Goal: Task Accomplishment & Management: Use online tool/utility

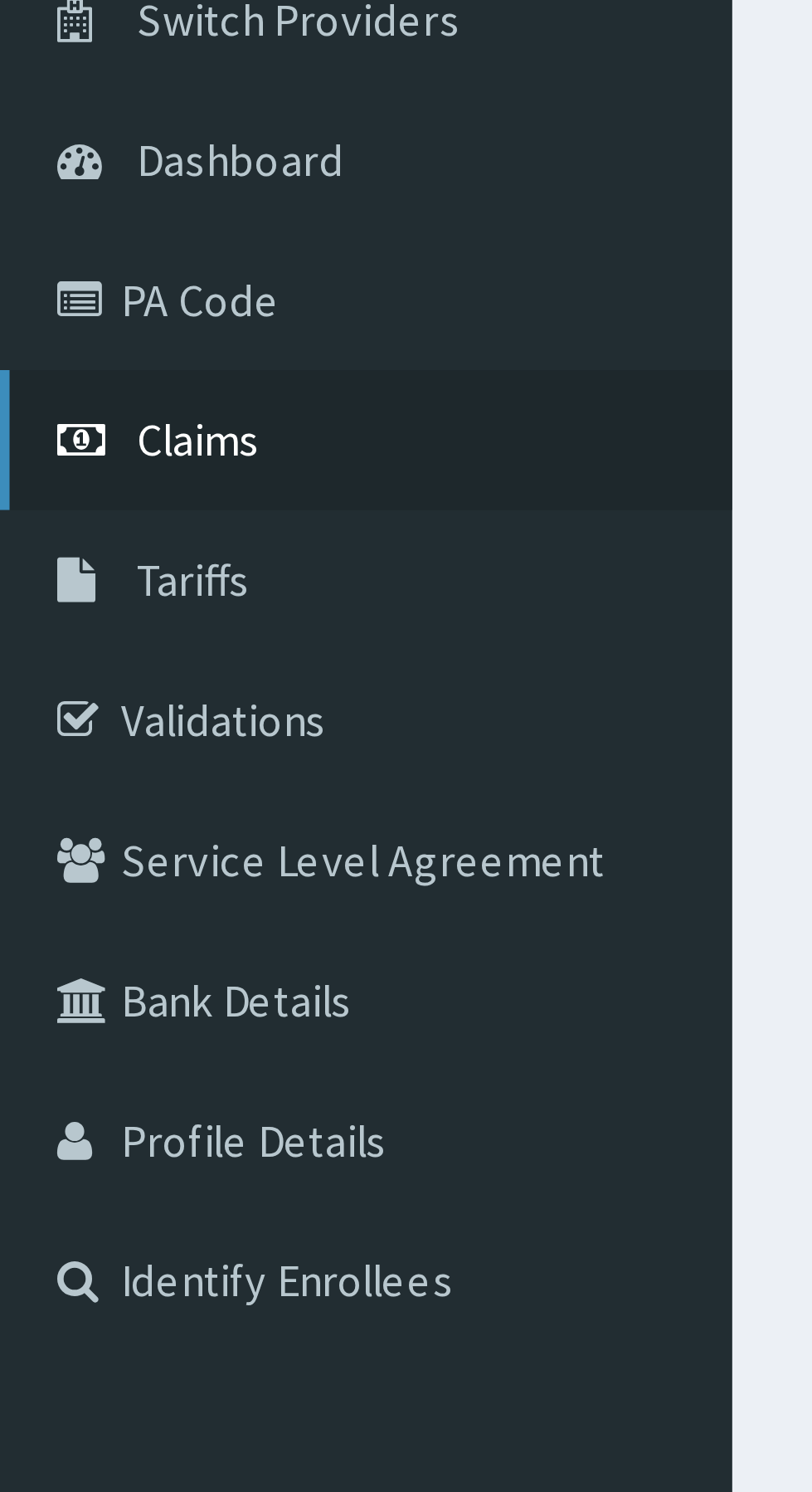
click at [48, 247] on span "Claims" at bounding box center [52, 254] width 33 height 15
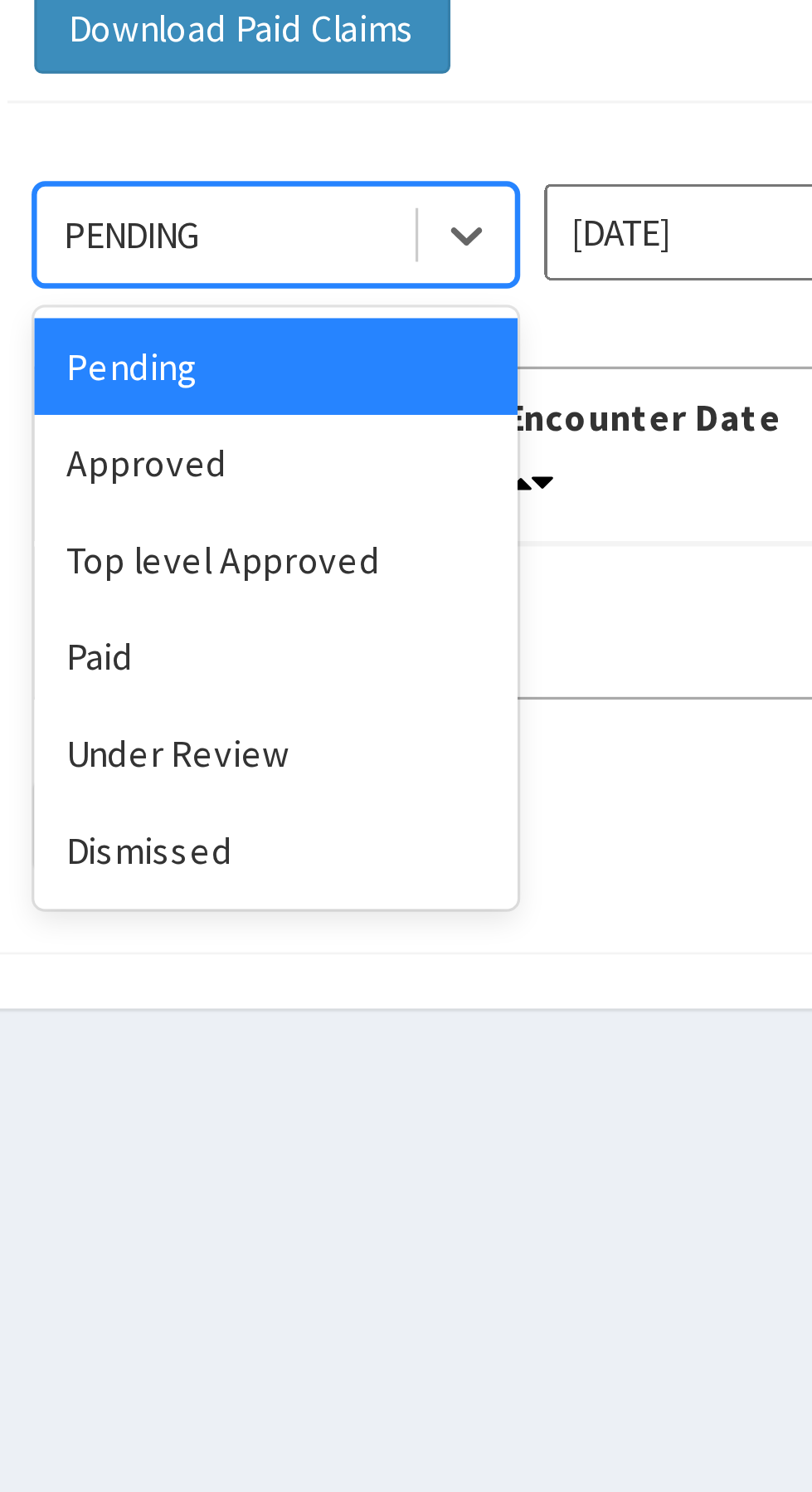
click at [262, 280] on div "Approved" at bounding box center [294, 286] width 150 height 30
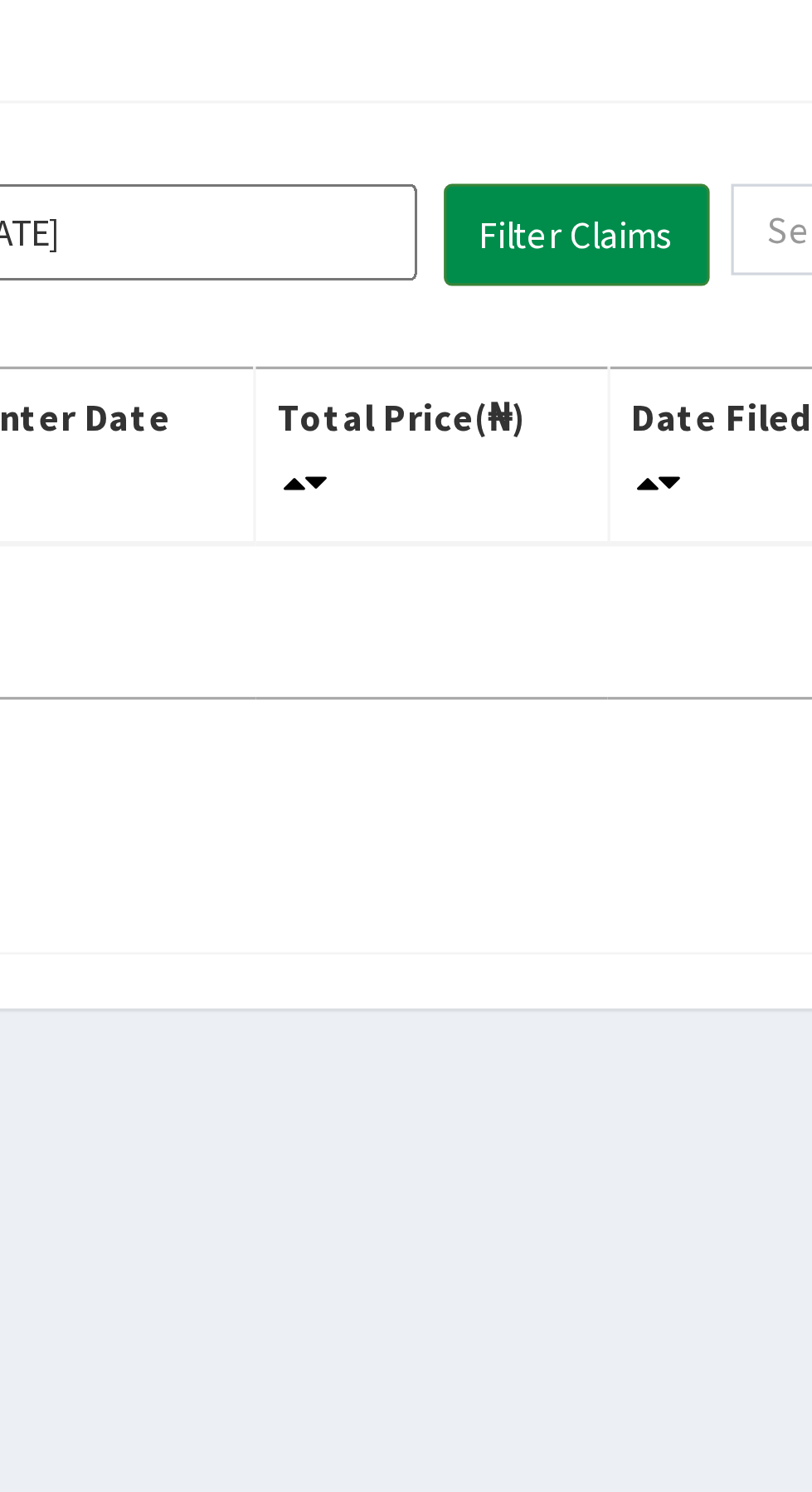
click at [572, 204] on button "Filter Claims" at bounding box center [576, 215] width 83 height 32
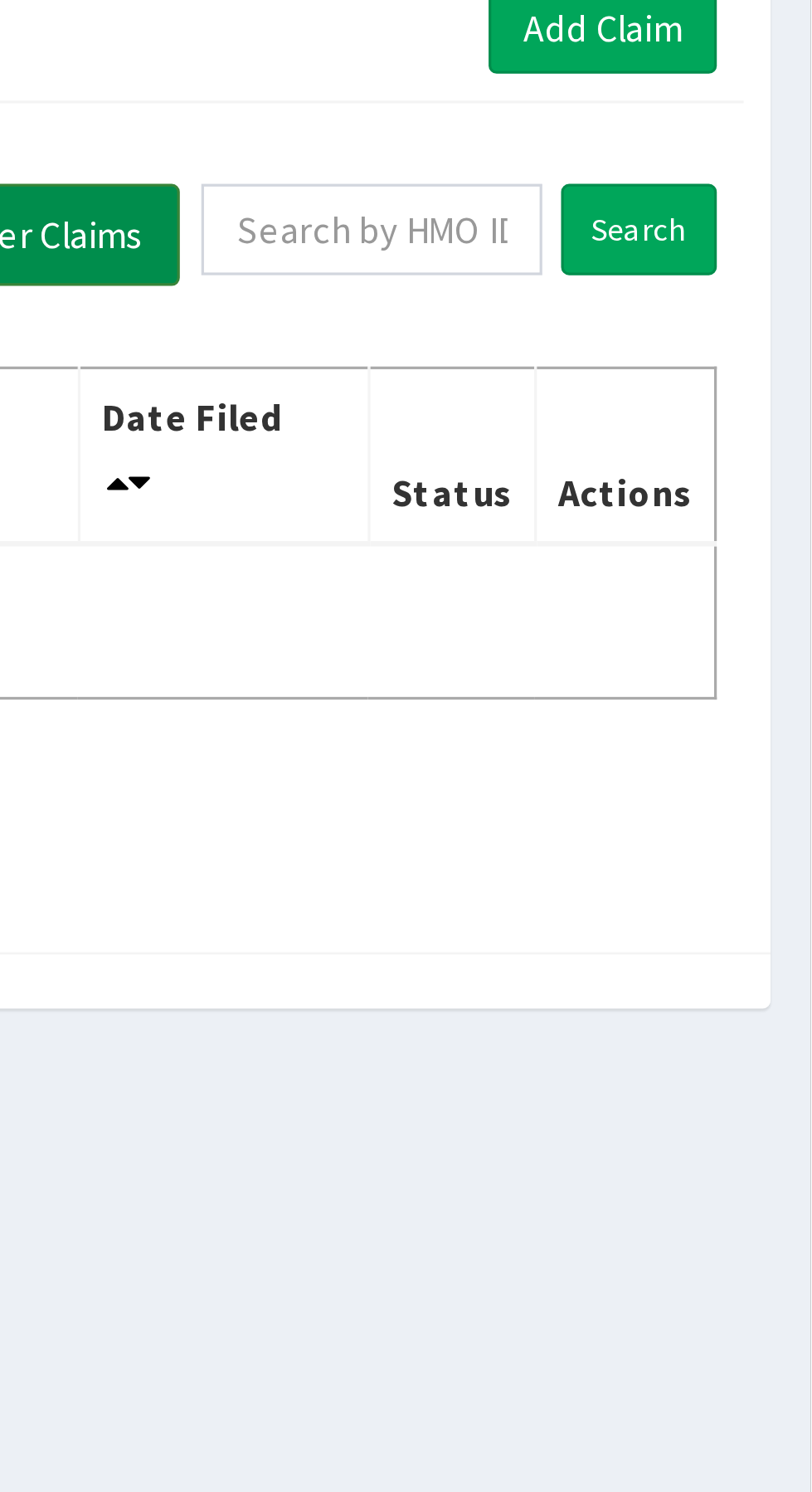
click at [603, 215] on button "Filter Claims" at bounding box center [576, 215] width 83 height 32
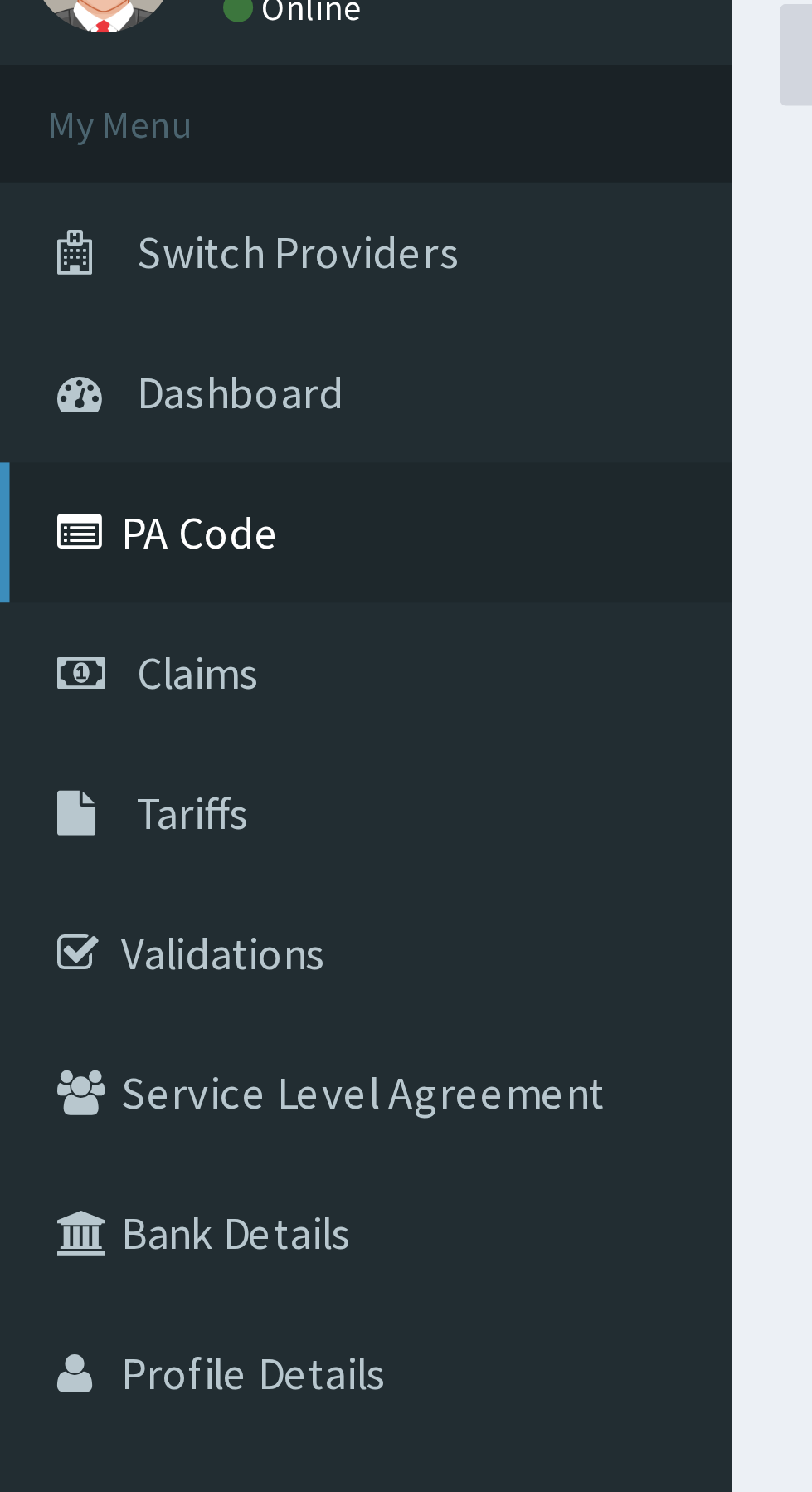
click at [54, 211] on link "PA Code" at bounding box center [95, 217] width 191 height 36
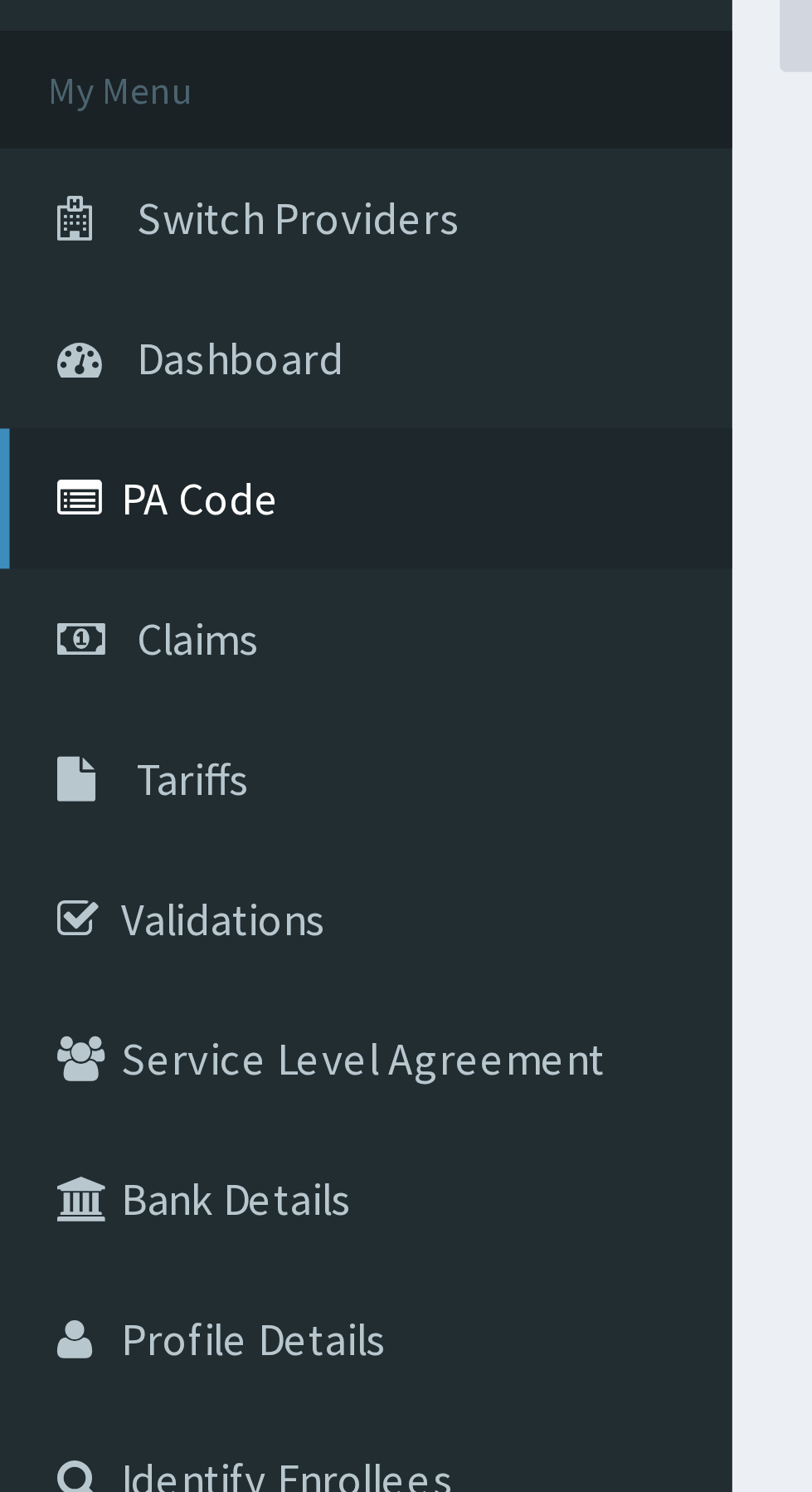
click at [27, 220] on icon at bounding box center [23, 217] width 16 height 12
click at [69, 218] on link "PA Code" at bounding box center [95, 217] width 191 height 36
